Goal: Transaction & Acquisition: Download file/media

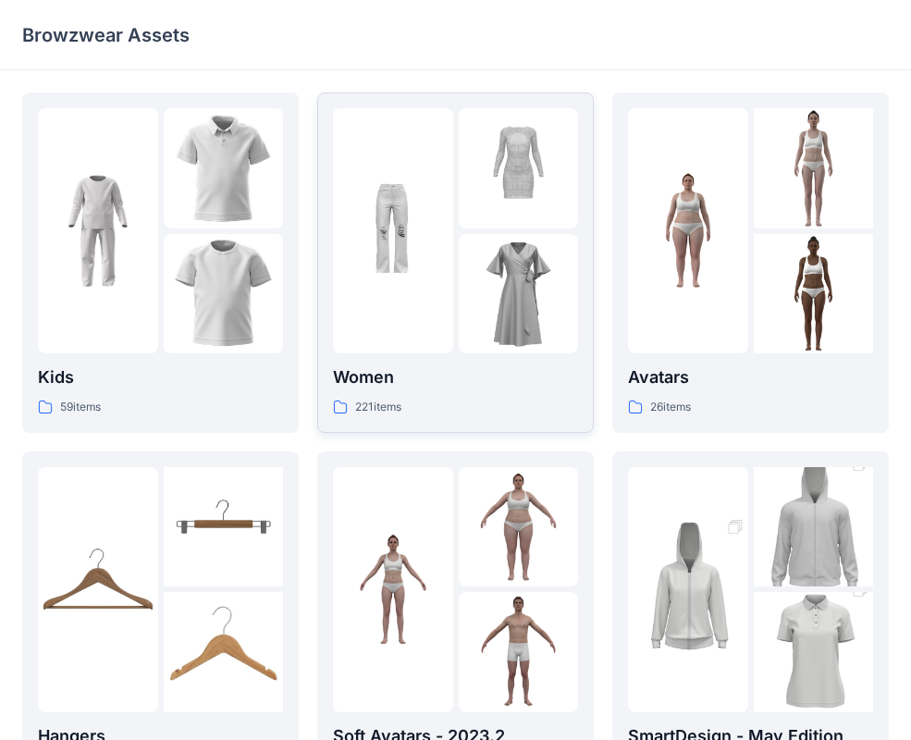
click at [383, 309] on div at bounding box center [393, 230] width 120 height 245
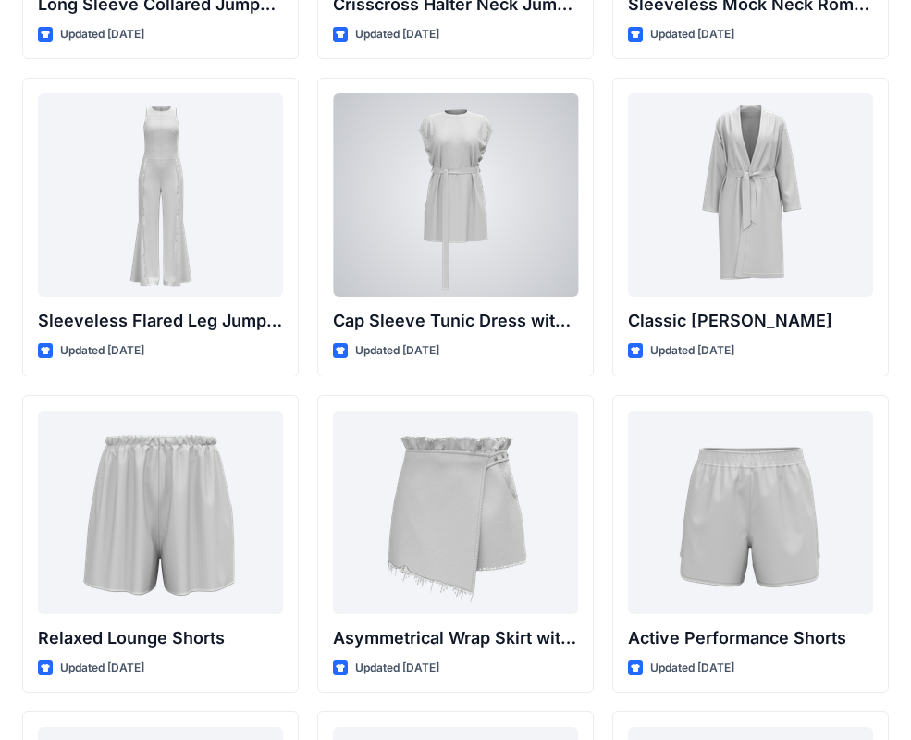
scroll to position [4176, 0]
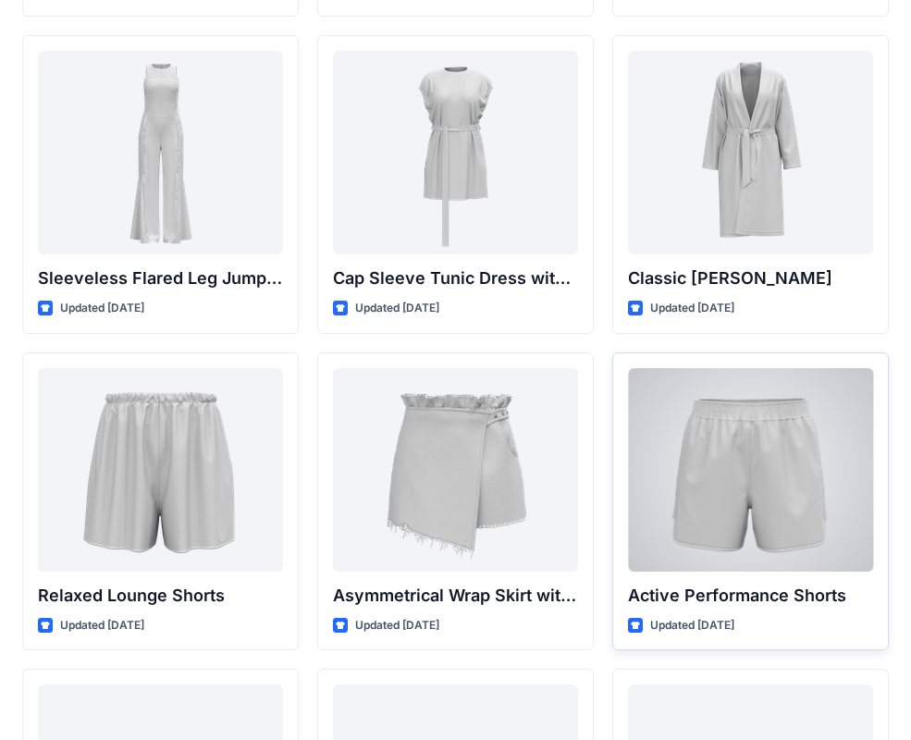
click at [791, 438] on div at bounding box center [750, 470] width 245 height 204
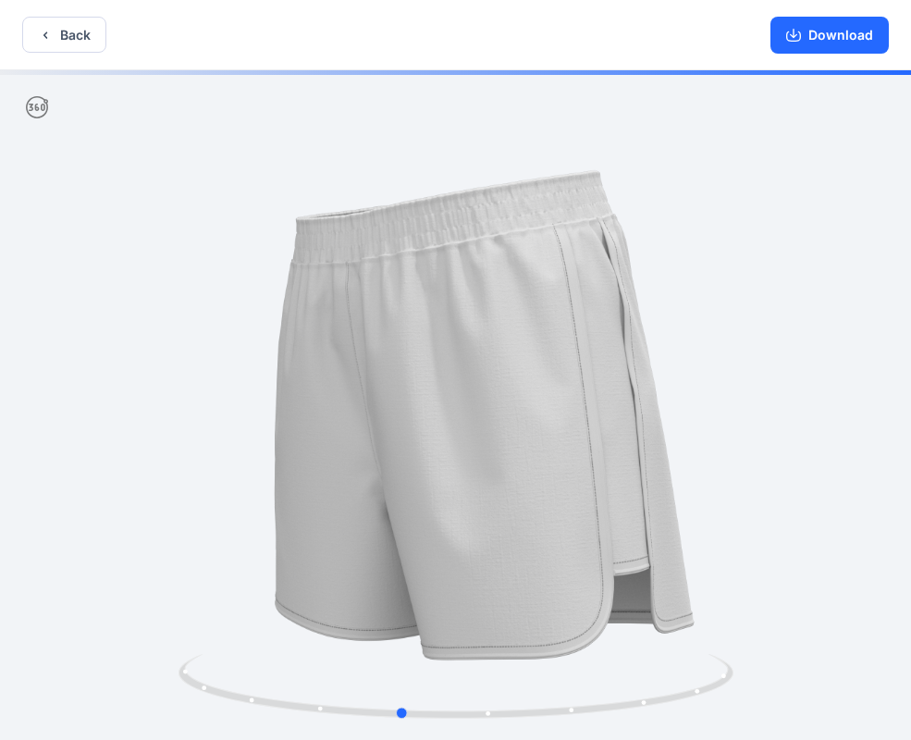
drag, startPoint x: 722, startPoint y: 301, endPoint x: 667, endPoint y: 347, distance: 72.2
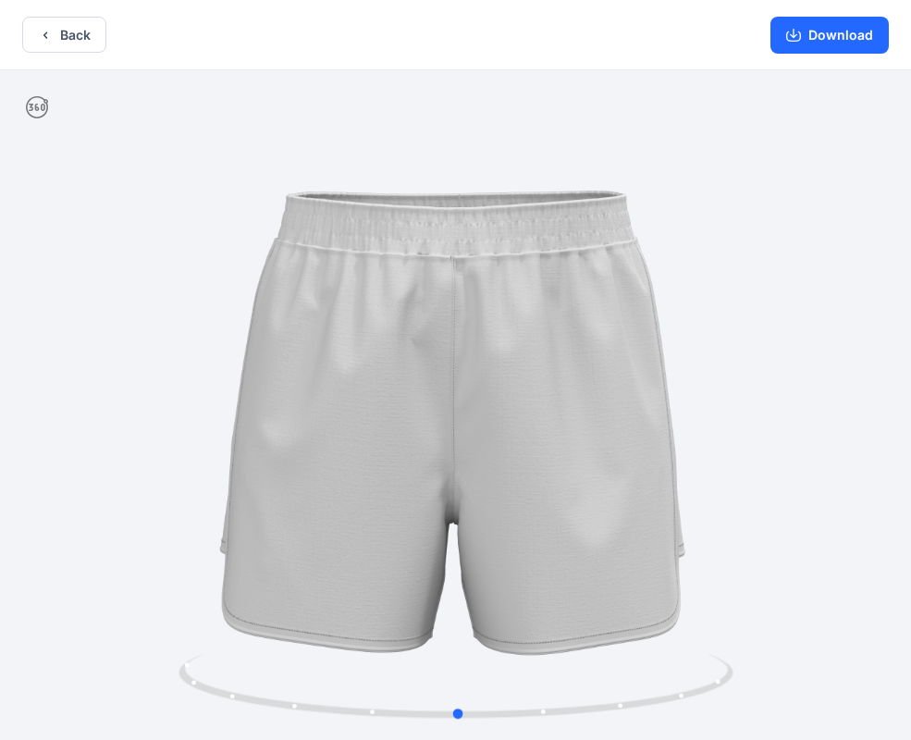
drag, startPoint x: 672, startPoint y: 229, endPoint x: 730, endPoint y: 280, distance: 76.7
click at [820, 30] on button "Download" at bounding box center [830, 35] width 118 height 37
click at [85, 32] on button "Back" at bounding box center [64, 35] width 84 height 36
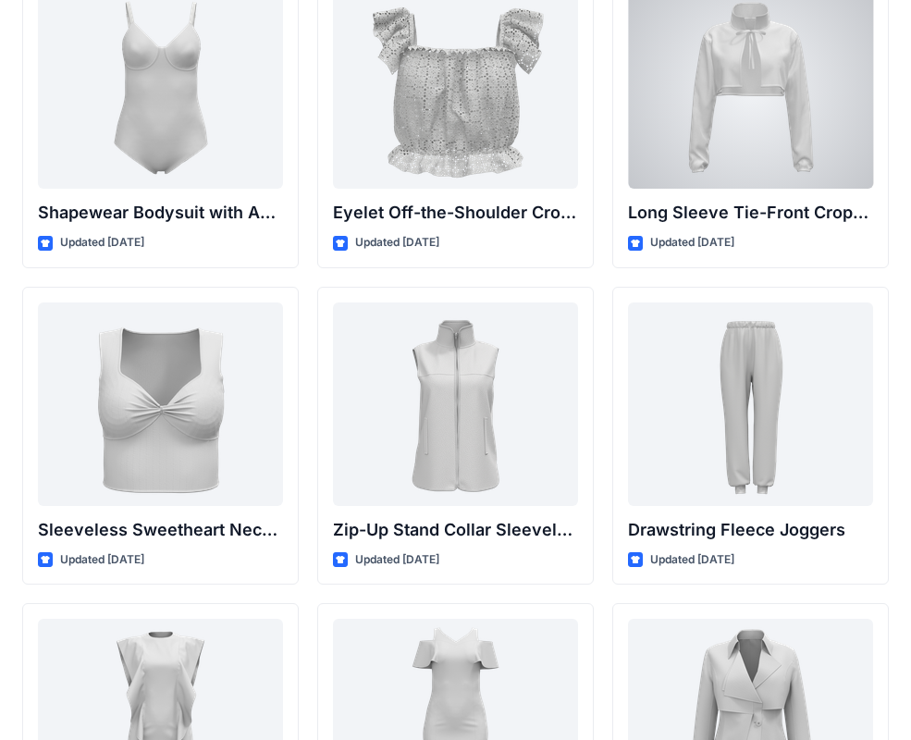
scroll to position [6192, 0]
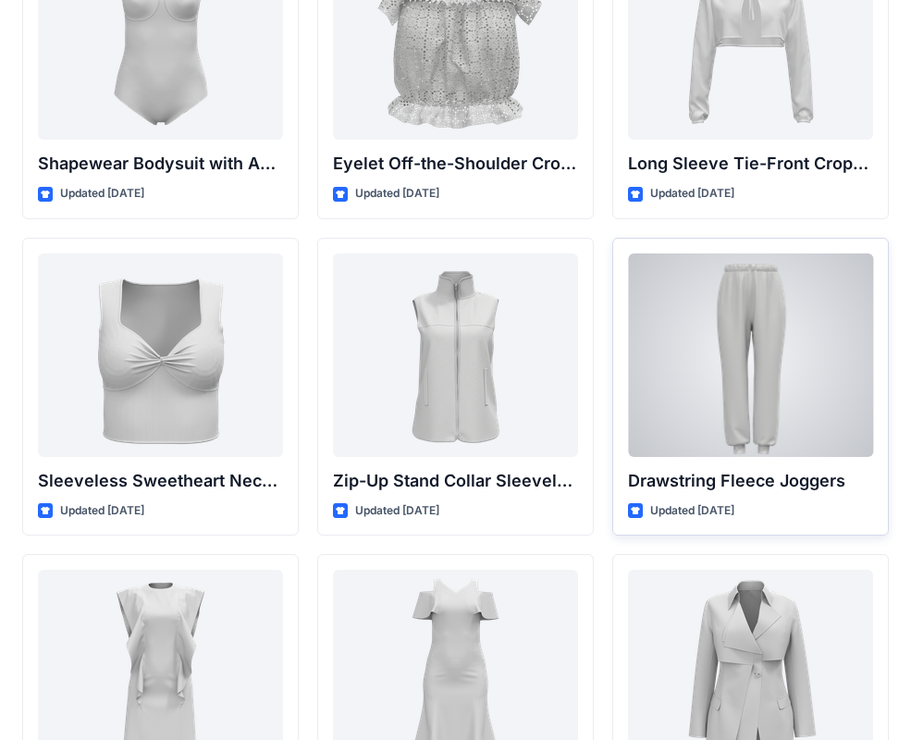
click at [742, 306] on div at bounding box center [750, 355] width 245 height 204
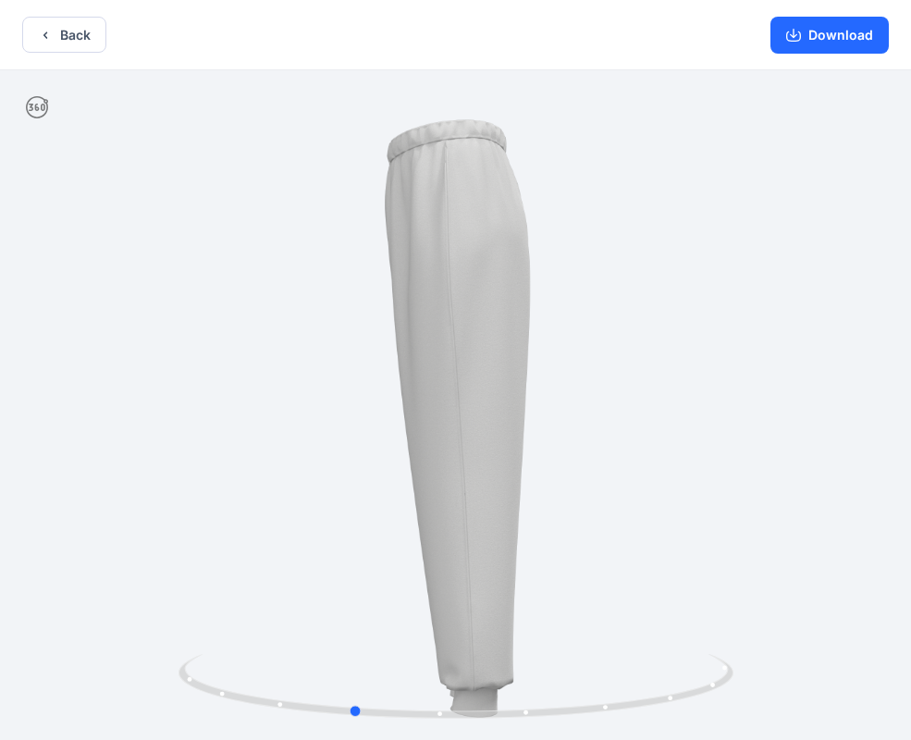
drag, startPoint x: 709, startPoint y: 208, endPoint x: 592, endPoint y: 233, distance: 120.1
click at [88, 33] on button "Back" at bounding box center [64, 35] width 84 height 36
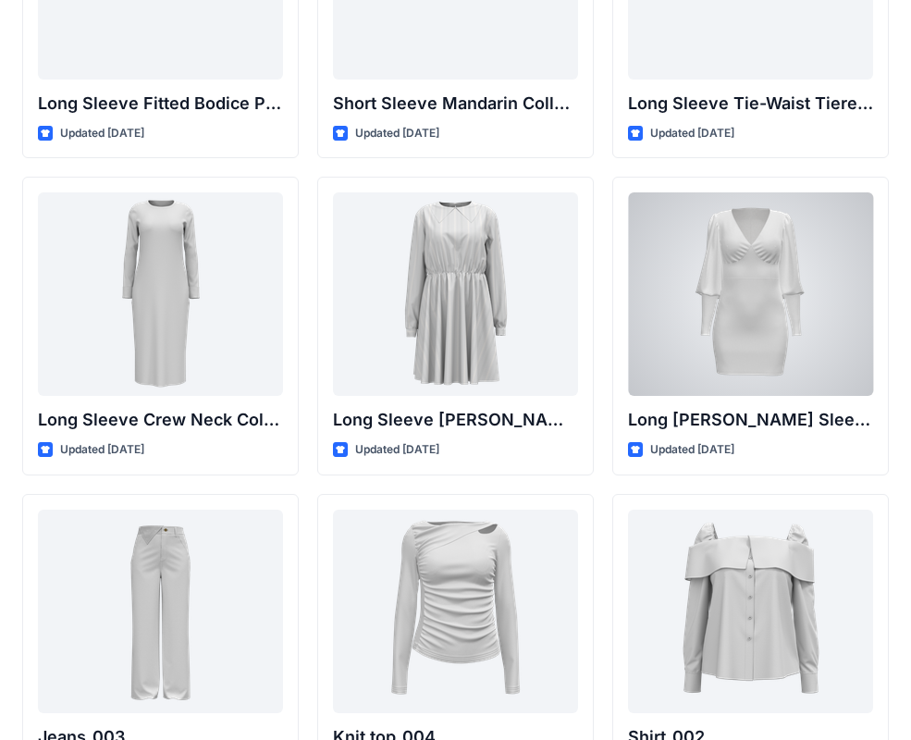
scroll to position [7673, 0]
